Goal: Navigation & Orientation: Find specific page/section

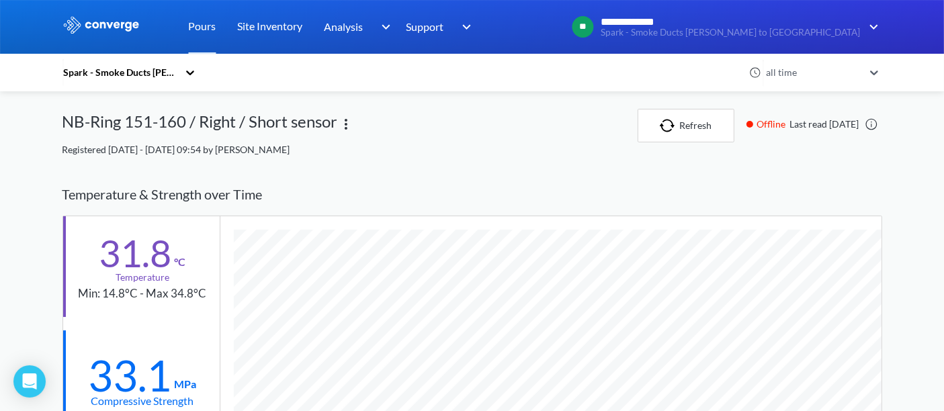
scroll to position [837, 820]
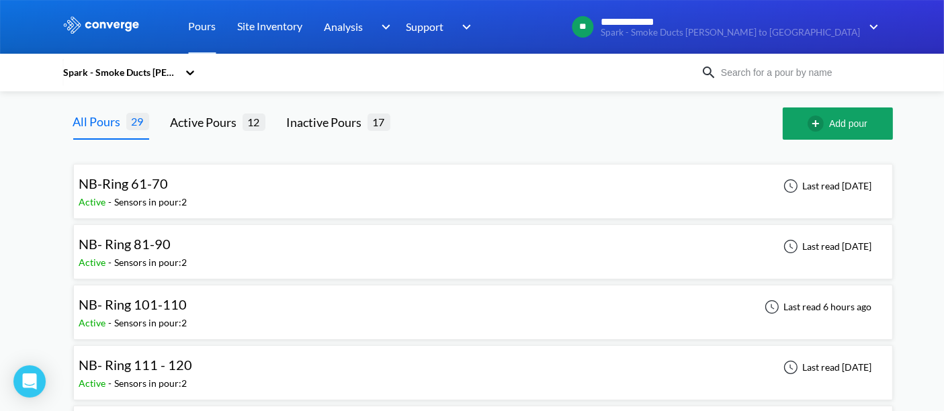
click at [151, 190] on span "NB-Ring 61-70" at bounding box center [123, 183] width 89 height 16
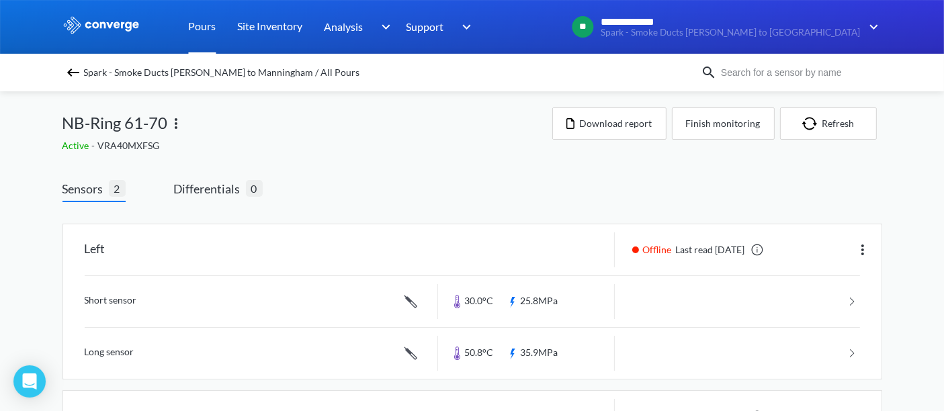
click at [201, 22] on link "Pours" at bounding box center [203, 27] width 28 height 54
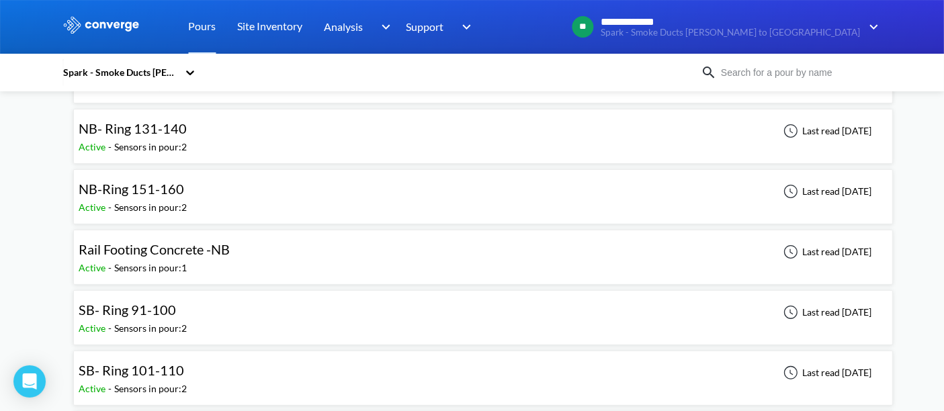
scroll to position [298, 0]
click at [164, 303] on span "SB- Ring 91-100" at bounding box center [127, 308] width 97 height 16
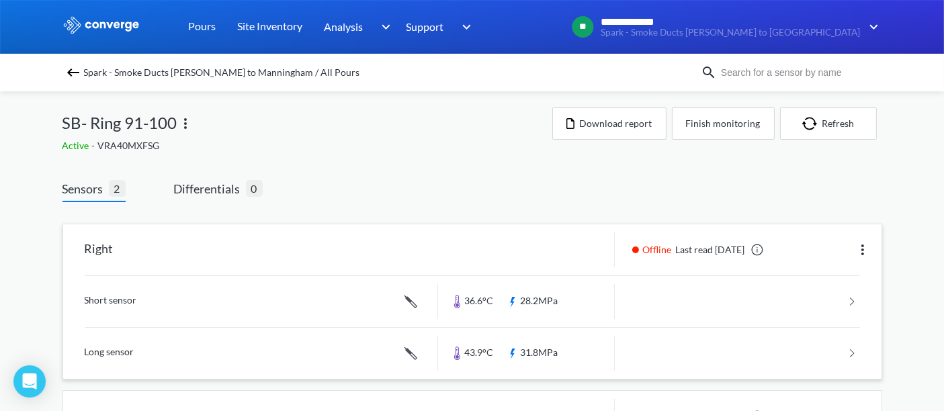
click at [568, 296] on link at bounding box center [473, 301] width 776 height 51
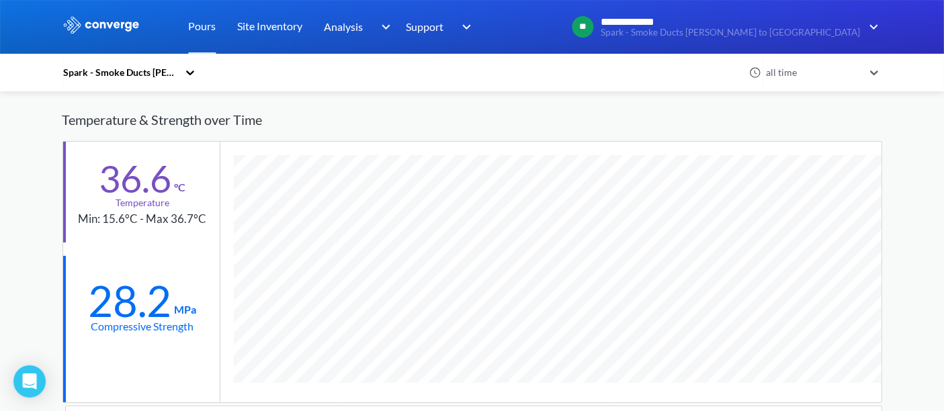
scroll to position [149, 0]
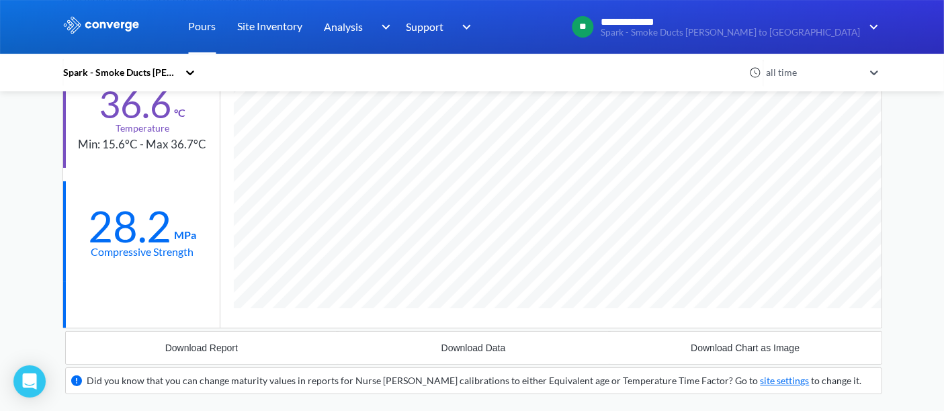
click at [211, 22] on link "Pours" at bounding box center [203, 27] width 28 height 54
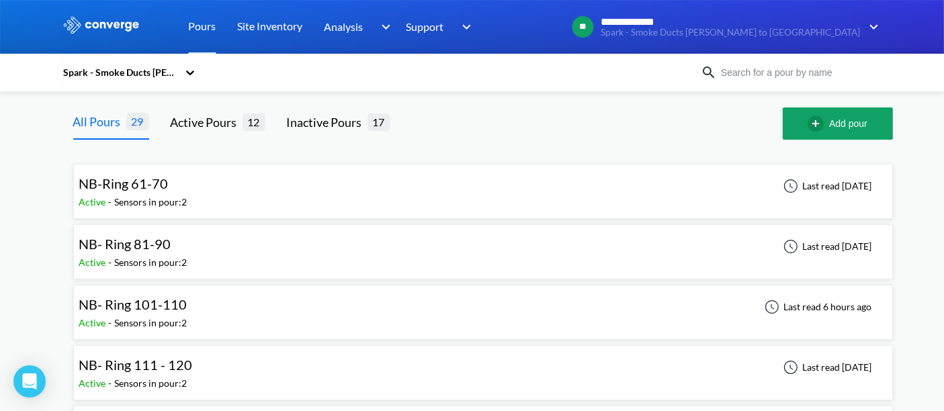
click at [159, 310] on span "NB- Ring 101-110" at bounding box center [133, 304] width 108 height 16
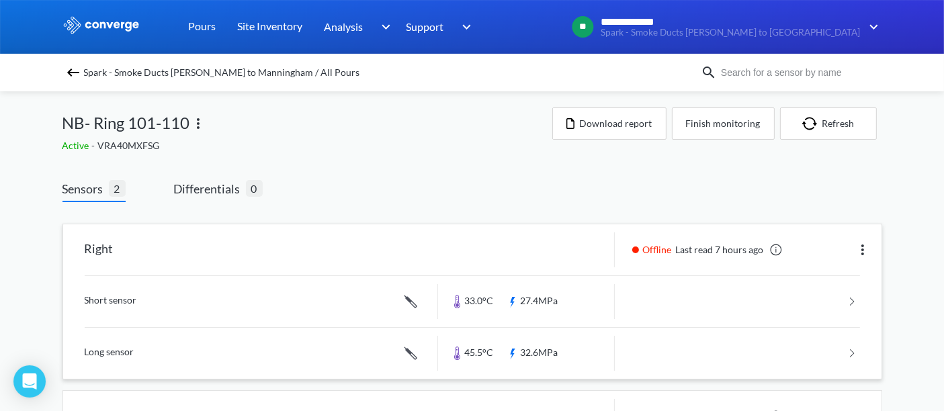
click at [532, 296] on link at bounding box center [473, 301] width 776 height 51
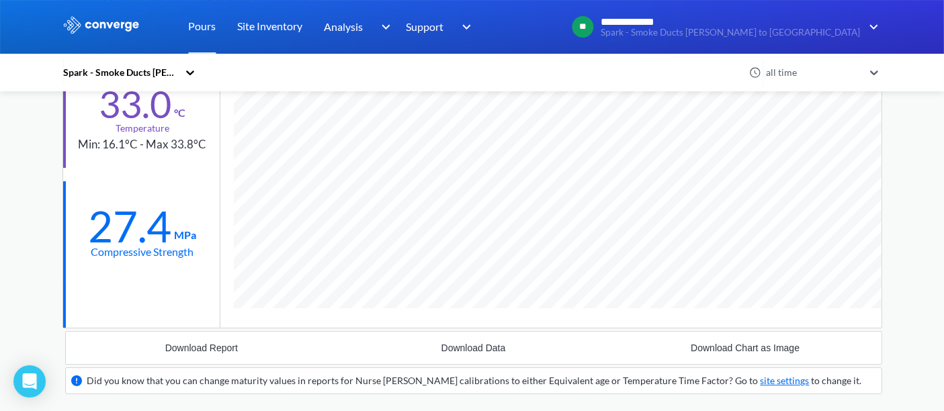
scroll to position [75, 0]
